Goal: Task Accomplishment & Management: Use online tool/utility

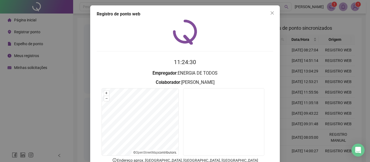
scroll to position [37, 0]
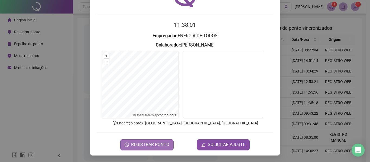
click at [131, 146] on span "REGISTRAR PONTO" at bounding box center [150, 145] width 38 height 7
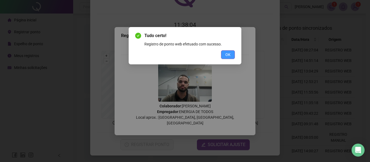
click at [230, 52] on span "OK" at bounding box center [227, 55] width 5 height 6
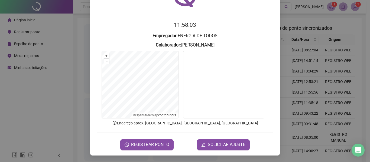
click at [143, 134] on form "11:58:03 Empregador : ENERGIA DE TODOS Colaborador : WENESDEY DIAS CARDOSO + – …" at bounding box center [185, 86] width 177 height 130
click at [148, 150] on button "REGISTRAR PONTO" at bounding box center [146, 145] width 53 height 11
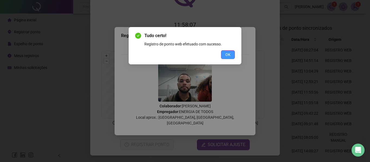
click at [224, 54] on button "OK" at bounding box center [228, 54] width 14 height 9
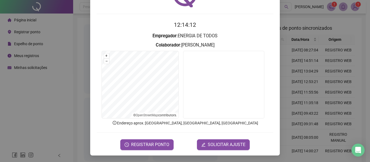
drag, startPoint x: 328, startPoint y: 74, endPoint x: 193, endPoint y: 88, distance: 136.5
click at [328, 74] on div "Registro de ponto web 12:14:12 Empregador : ENERGIA DE TODOS Colaborador : WENE…" at bounding box center [185, 81] width 370 height 162
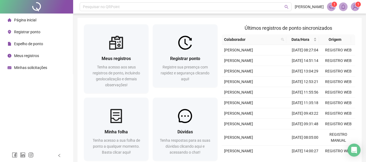
click at [21, 31] on span "Registrar ponto" at bounding box center [27, 32] width 26 height 4
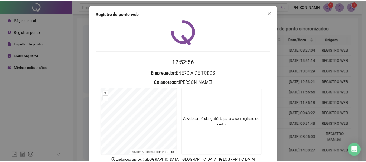
scroll to position [37, 0]
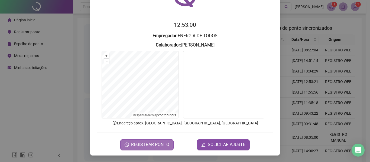
click at [156, 146] on span "REGISTRAR PONTO" at bounding box center [150, 145] width 38 height 7
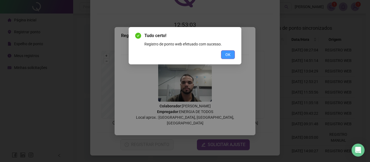
click at [224, 53] on button "OK" at bounding box center [228, 54] width 14 height 9
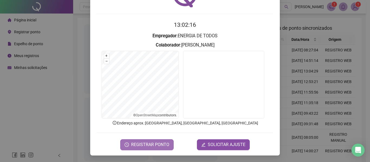
click at [156, 144] on span "REGISTRAR PONTO" at bounding box center [150, 145] width 38 height 7
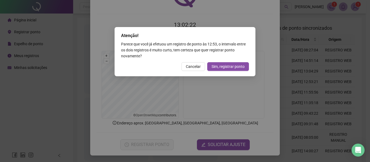
click at [189, 68] on span "Cancelar" at bounding box center [193, 67] width 15 height 6
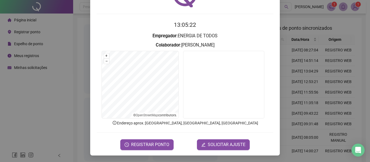
click at [300, 88] on div "Registro de ponto web 13:05:22 Empregador : ENERGIA DE TODOS Colaborador : WENE…" at bounding box center [185, 81] width 370 height 162
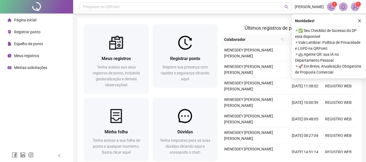
click at [19, 29] on div "Registrar ponto" at bounding box center [24, 32] width 33 height 11
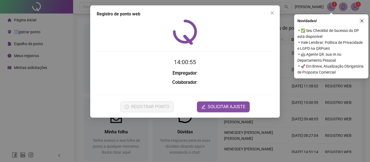
click at [359, 16] on div "Novidades ! ⚬ ✅ Seu Checklist de Sucesso do DP está disponível ⚬ Vale Lembrar: …" at bounding box center [331, 46] width 74 height 64
drag, startPoint x: 361, startPoint y: 20, endPoint x: 350, endPoint y: 33, distance: 17.1
click at [361, 19] on button "button" at bounding box center [362, 21] width 7 height 7
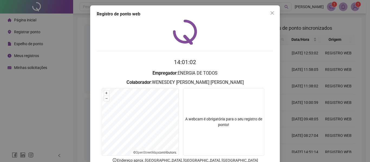
click at [237, 61] on h2 "14:01:02" at bounding box center [185, 62] width 177 height 9
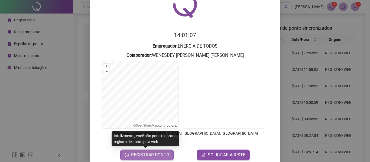
click at [164, 150] on button "REGISTRAR PONTO" at bounding box center [146, 155] width 53 height 11
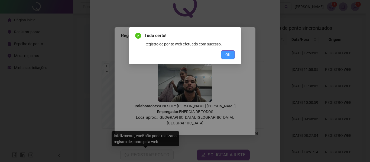
click at [227, 55] on span "OK" at bounding box center [227, 55] width 5 height 6
